Goal: Transaction & Acquisition: Purchase product/service

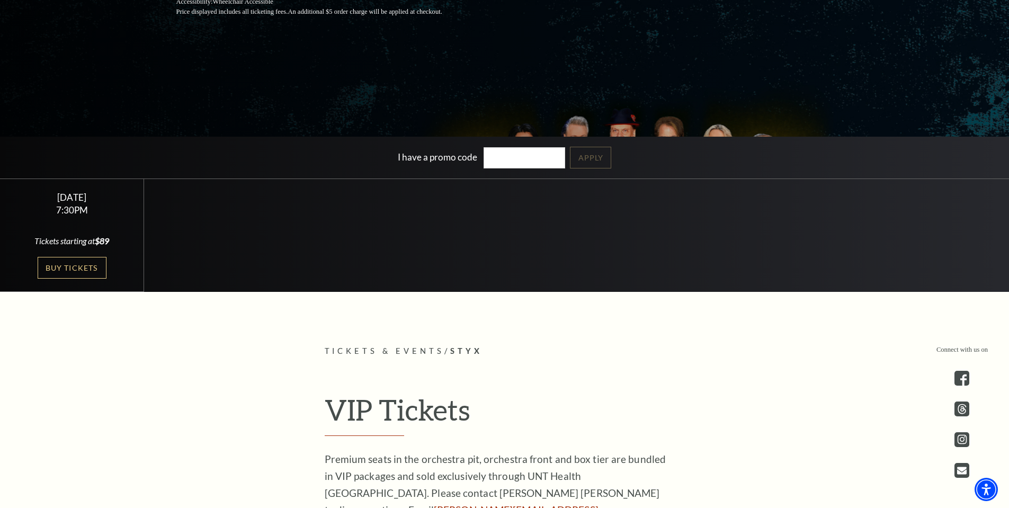
scroll to position [159, 0]
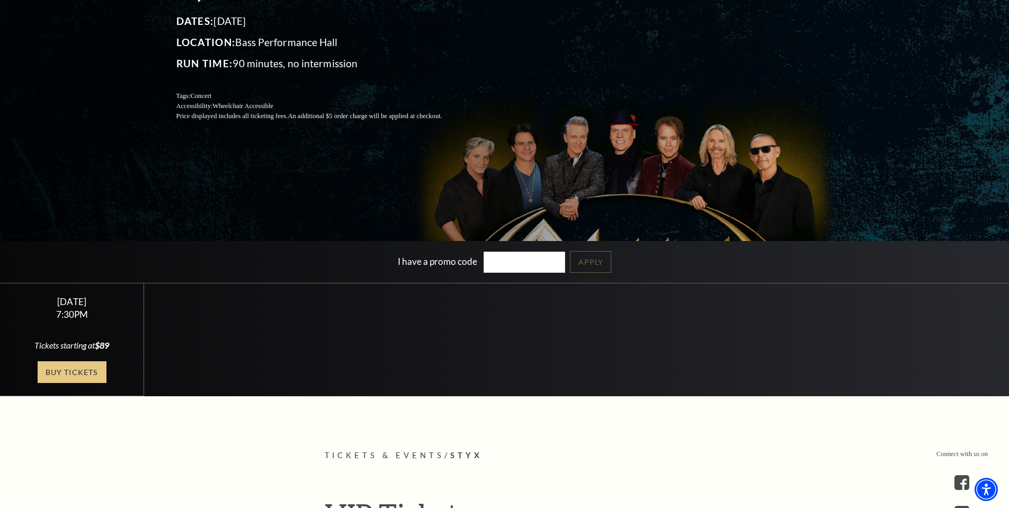
click at [91, 377] on link "Buy Tickets" at bounding box center [72, 372] width 69 height 22
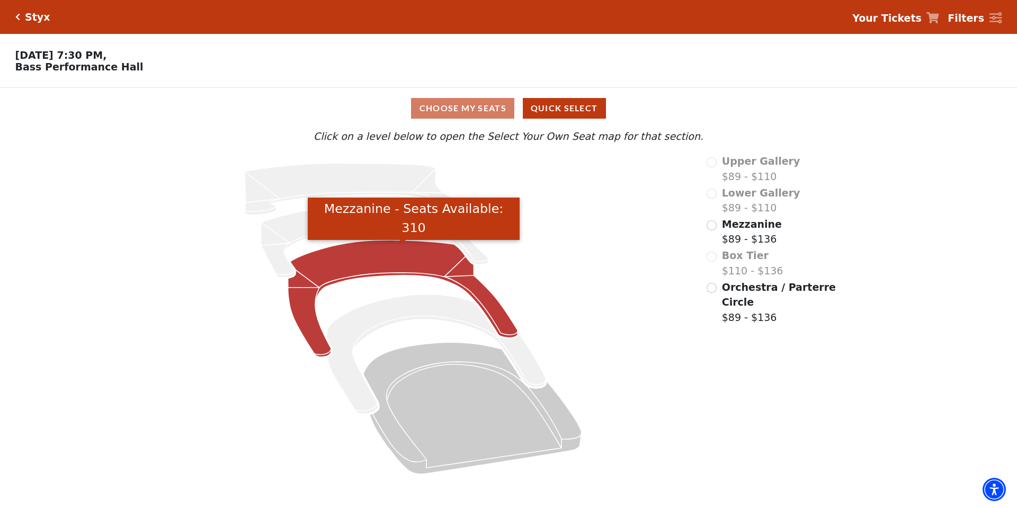
click at [398, 271] on icon "Mezzanine - Seats Available: 310" at bounding box center [403, 298] width 230 height 117
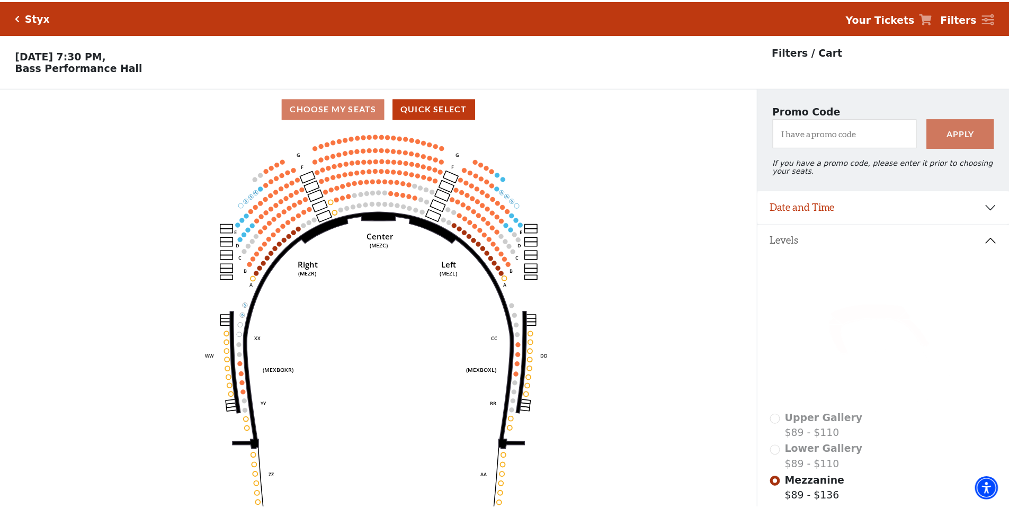
scroll to position [49, 0]
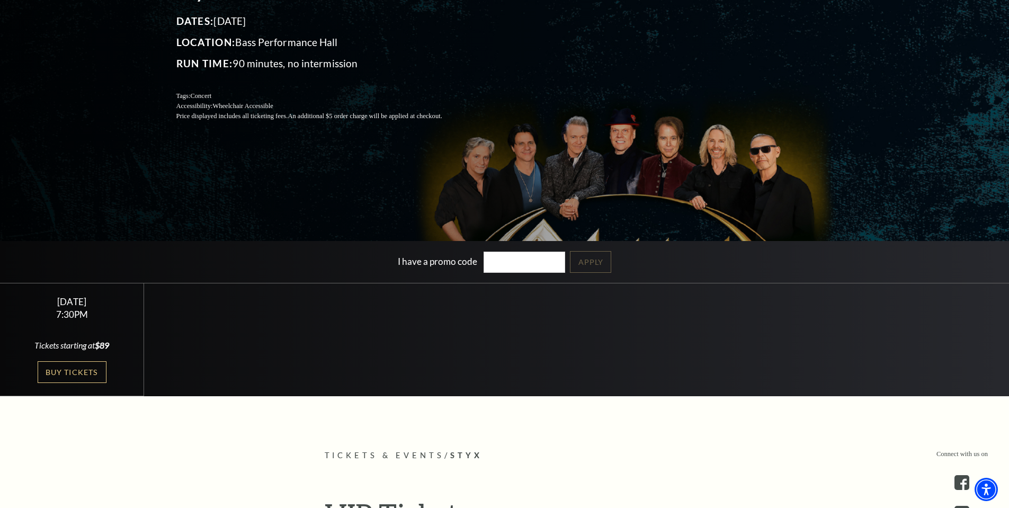
scroll to position [371, 0]
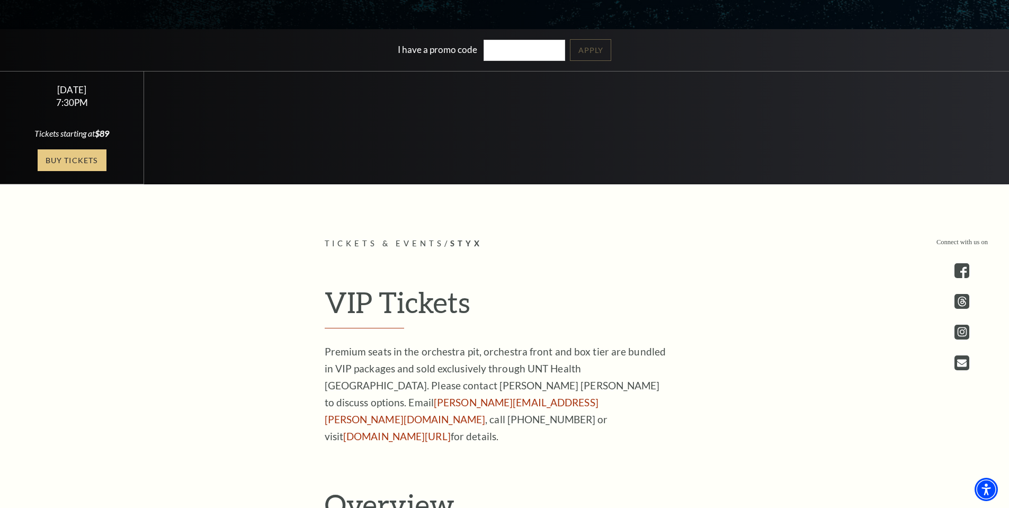
click at [89, 162] on link "Buy Tickets" at bounding box center [72, 160] width 69 height 22
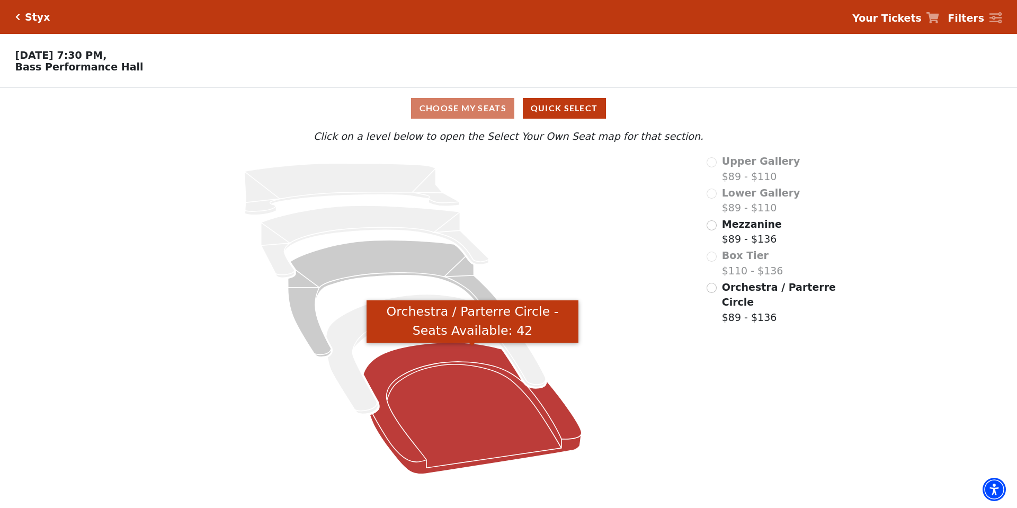
click at [444, 400] on icon "Orchestra / Parterre Circle - Seats Available: 42" at bounding box center [472, 409] width 218 height 132
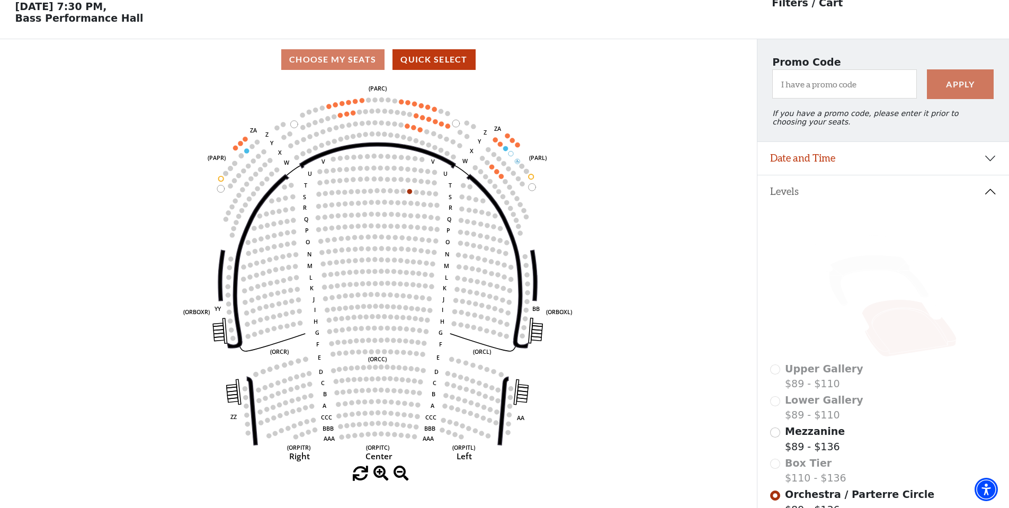
scroll to position [49, 0]
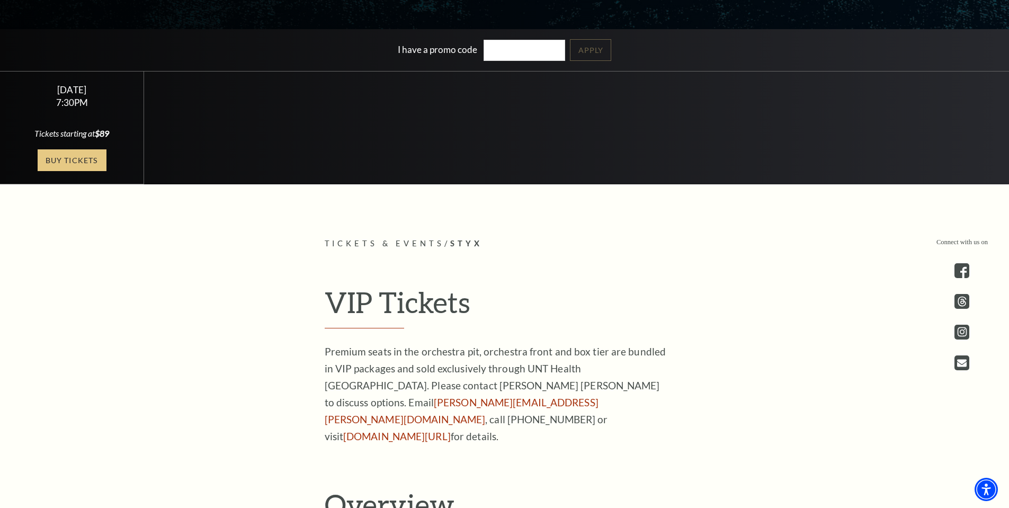
click at [63, 154] on link "Buy Tickets" at bounding box center [72, 160] width 69 height 22
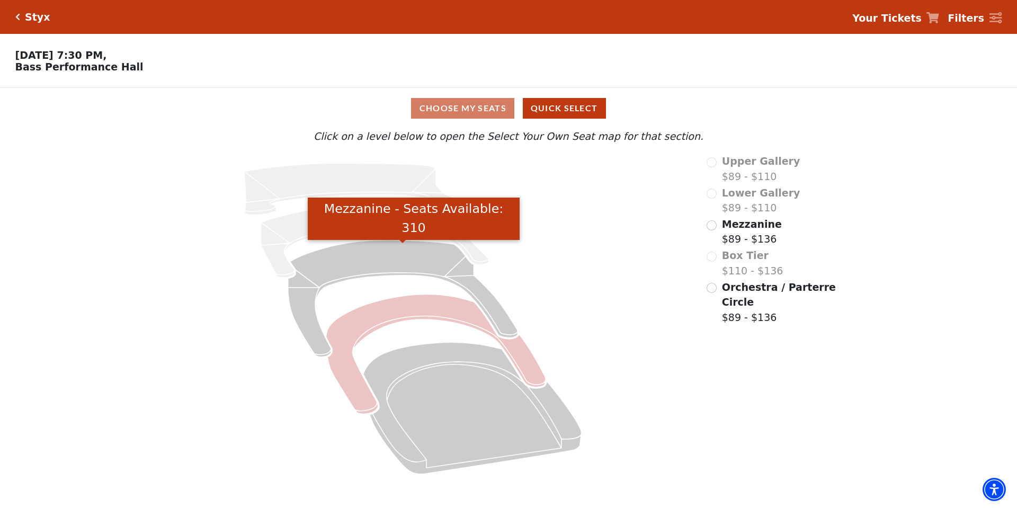
click at [402, 271] on icon "Mezzanine - Seats Available: 310" at bounding box center [403, 298] width 230 height 117
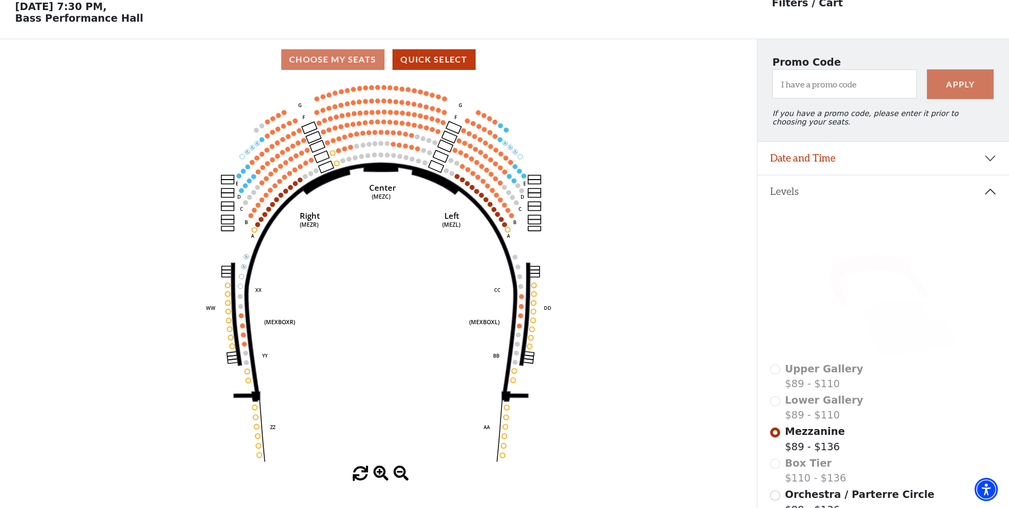
scroll to position [49, 0]
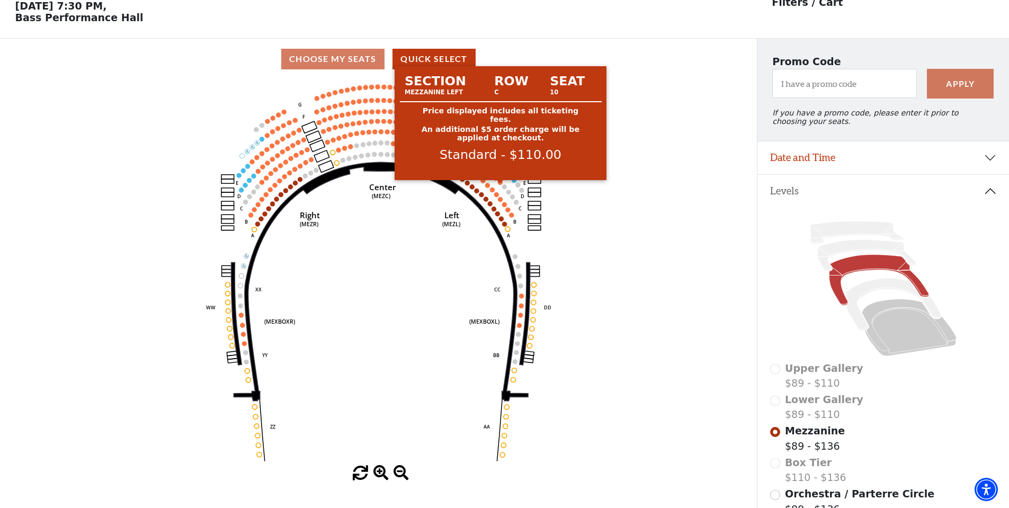
click at [501, 185] on circle at bounding box center [500, 182] width 5 height 5
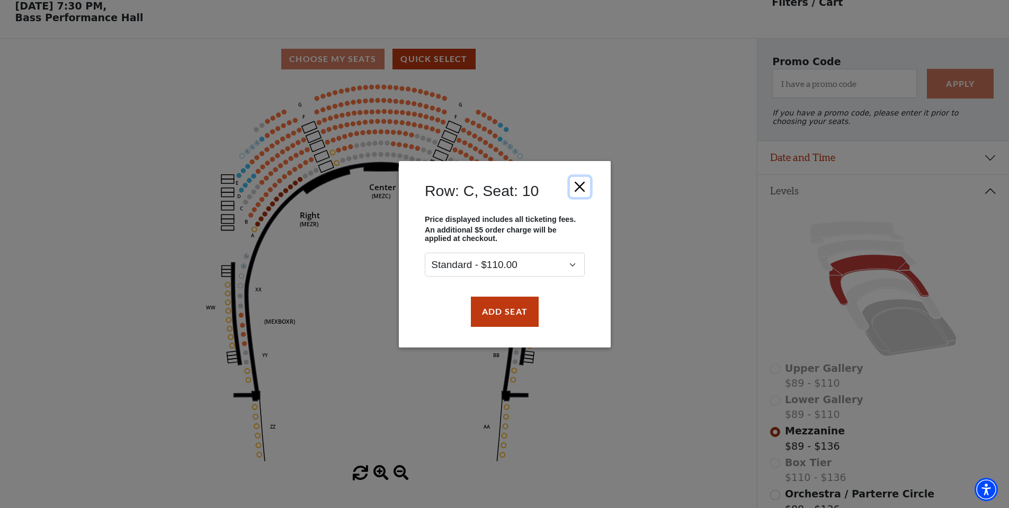
click at [577, 180] on button "Close" at bounding box center [579, 186] width 20 height 20
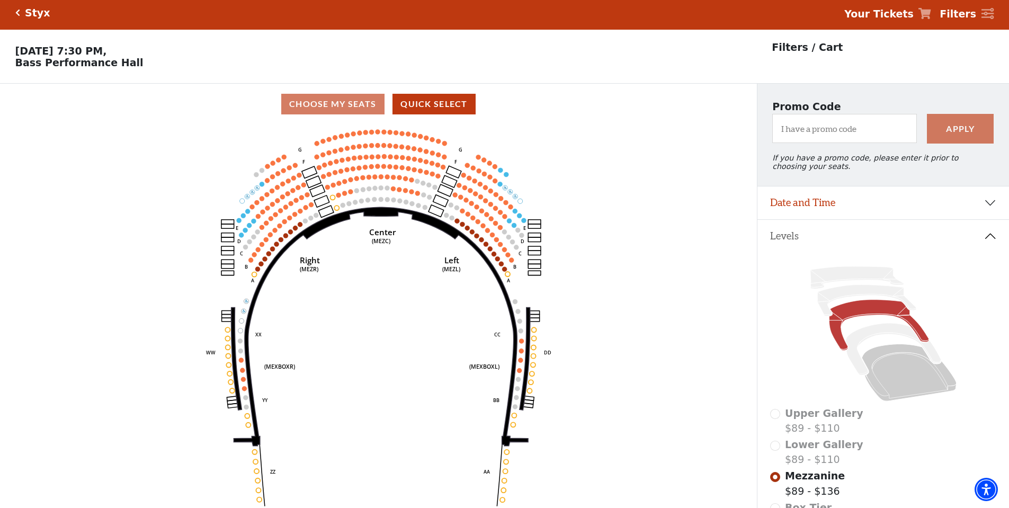
scroll to position [0, 0]
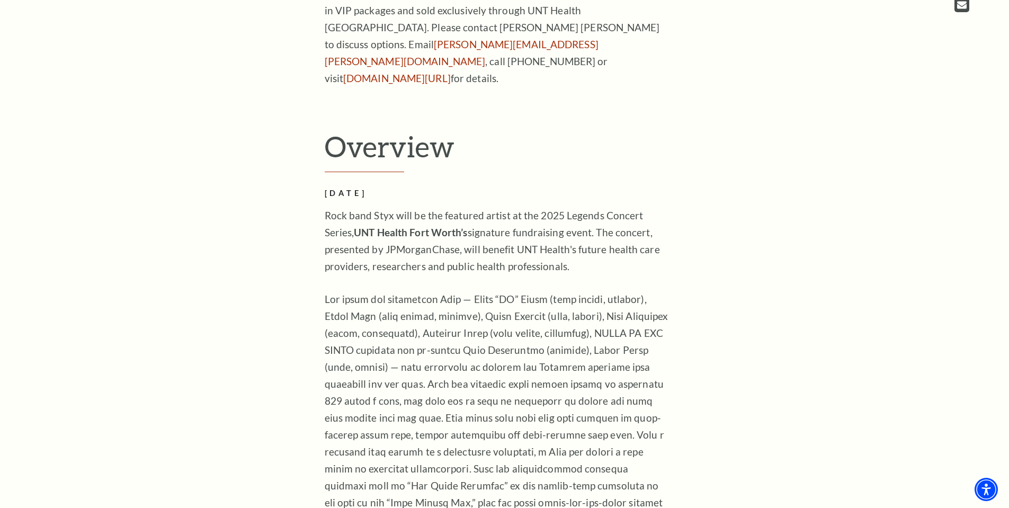
scroll to position [742, 0]
